Goal: Task Accomplishment & Management: Manage account settings

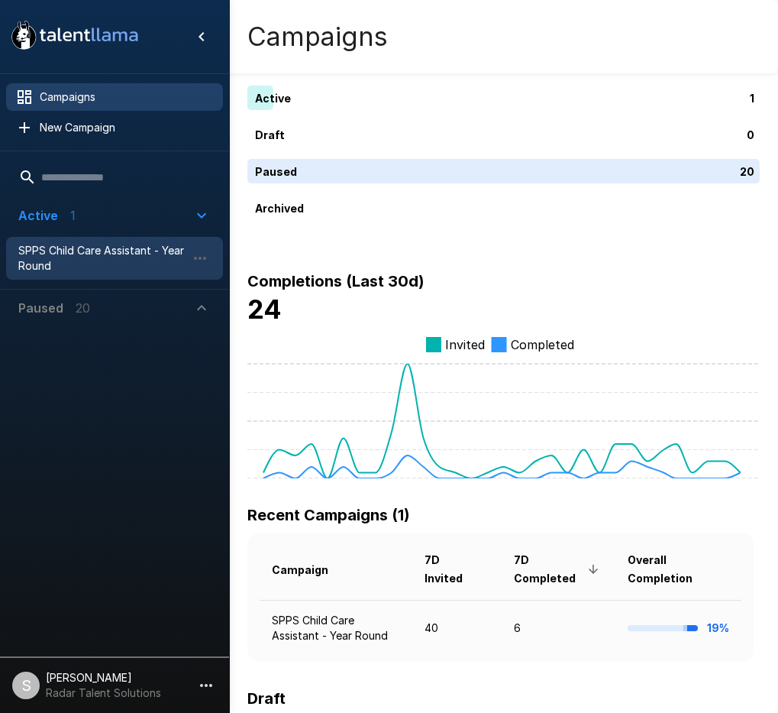
click at [82, 254] on span "SPPS Child Care Assistant - Year Round" at bounding box center [102, 258] width 168 height 31
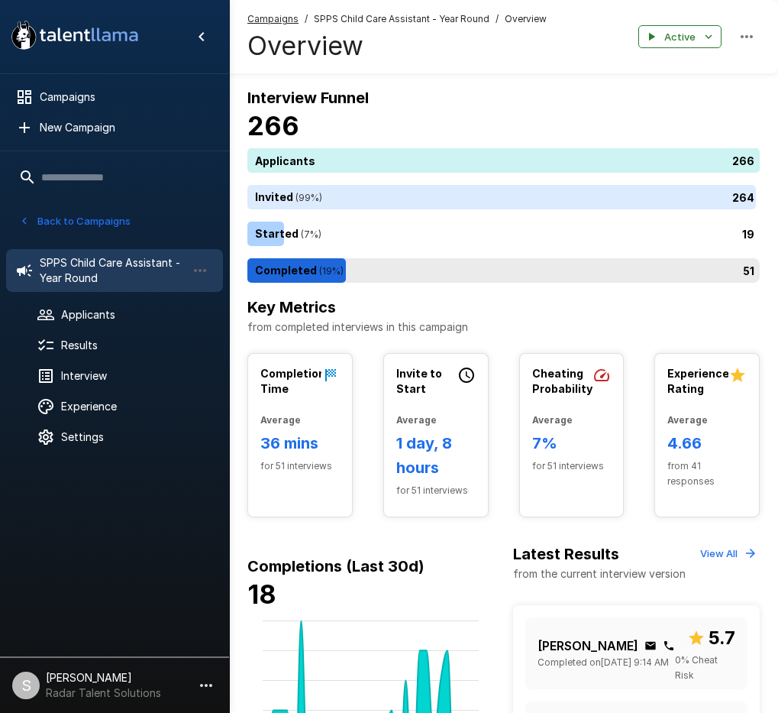
click at [386, 270] on div "51" at bounding box center [507, 270] width 519 height 24
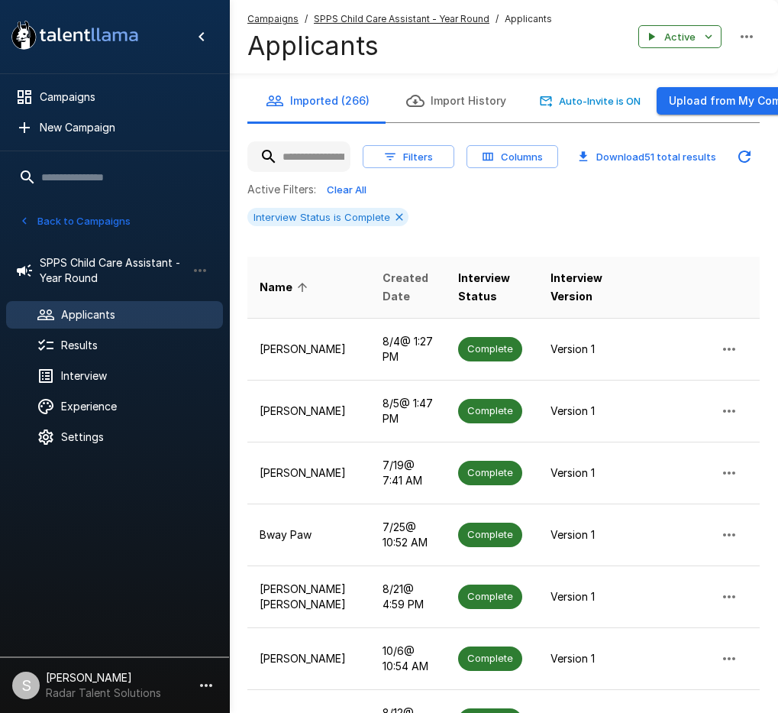
click at [383, 288] on span "Created Date" at bounding box center [408, 287] width 51 height 37
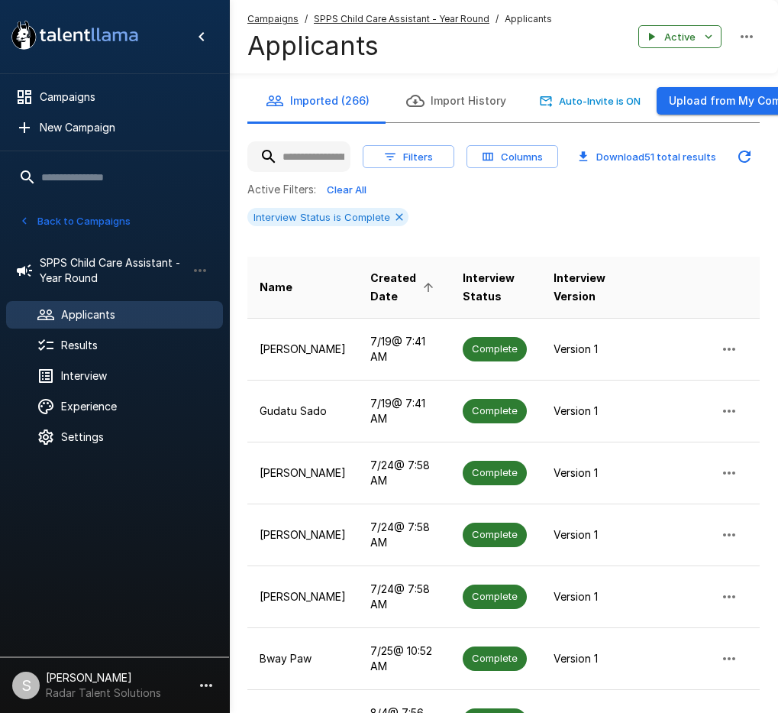
click at [377, 287] on span "Created Date" at bounding box center [405, 287] width 68 height 37
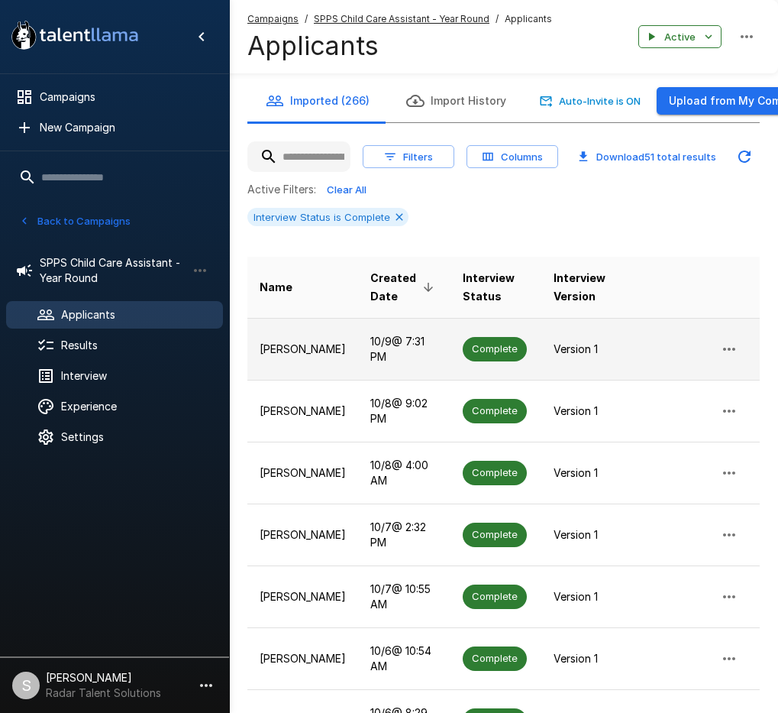
click at [273, 348] on p "[PERSON_NAME]" at bounding box center [303, 348] width 86 height 15
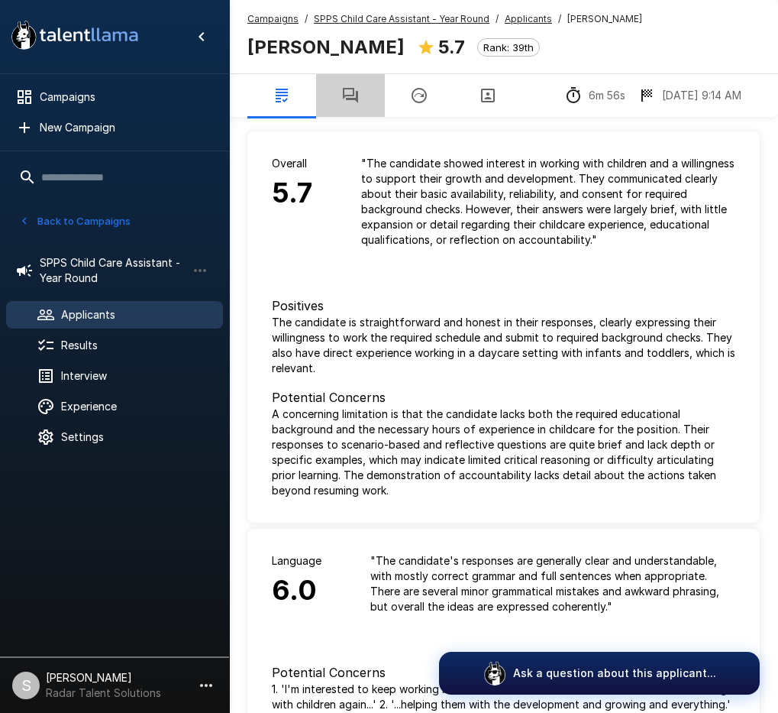
click at [354, 94] on icon "button" at bounding box center [350, 95] width 15 height 15
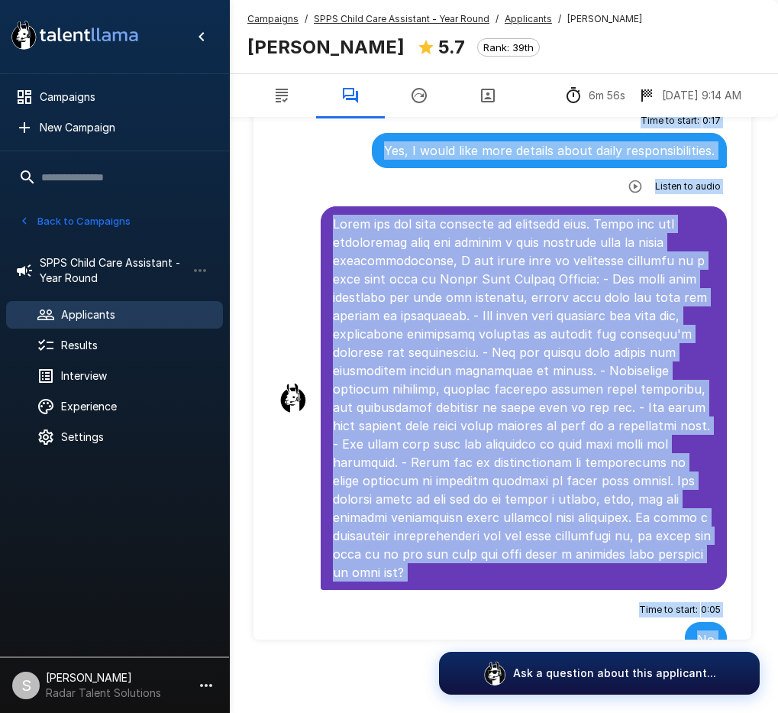
scroll to position [3879, 0]
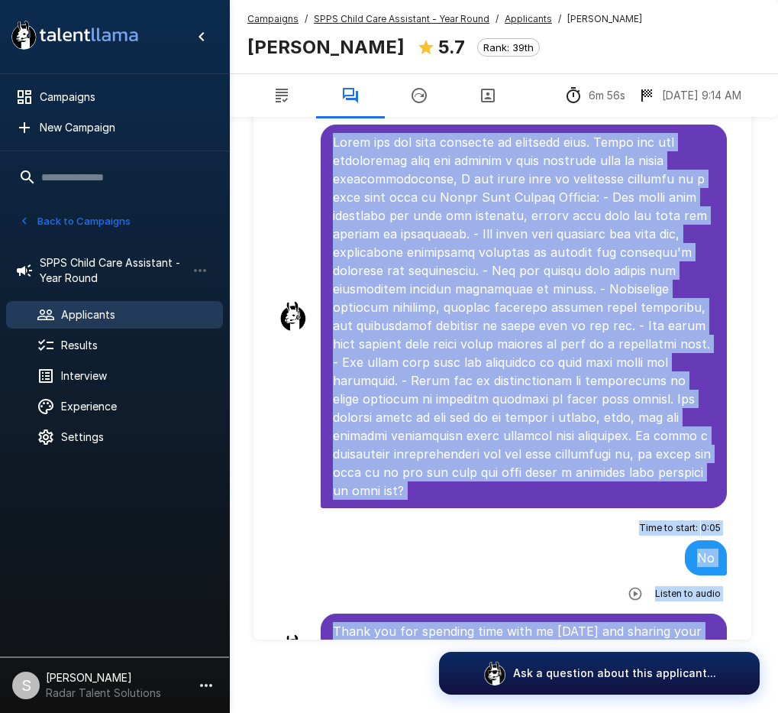
drag, startPoint x: 333, startPoint y: 268, endPoint x: 660, endPoint y: 605, distance: 469.5
drag, startPoint x: 425, startPoint y: 49, endPoint x: 248, endPoint y: 54, distance: 177.3
click at [248, 54] on b "[PERSON_NAME]" at bounding box center [326, 47] width 157 height 22
copy b "[PERSON_NAME]"
